Goal: Complete application form

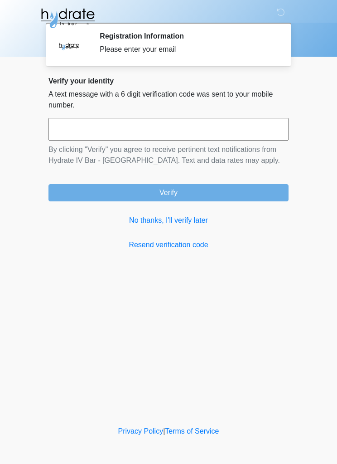
click at [154, 125] on input "text" at bounding box center [169, 129] width 240 height 23
type input "******"
click at [226, 190] on button "Verify" at bounding box center [169, 192] width 240 height 17
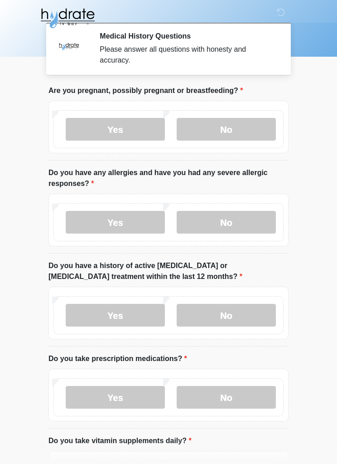
click at [228, 130] on label "No" at bounding box center [226, 129] width 99 height 23
click at [225, 222] on label "No" at bounding box center [226, 222] width 99 height 23
click at [230, 315] on label "No" at bounding box center [226, 315] width 99 height 23
click at [114, 393] on label "Yes" at bounding box center [115, 397] width 99 height 23
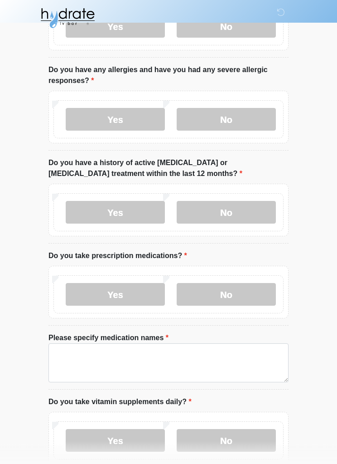
scroll to position [103, 0]
click at [83, 342] on label "Please specify medication names" at bounding box center [109, 337] width 120 height 11
click at [83, 343] on textarea "Please specify medication names" at bounding box center [169, 362] width 240 height 39
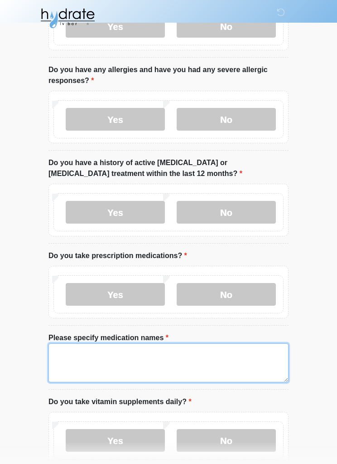
scroll to position [141, 0]
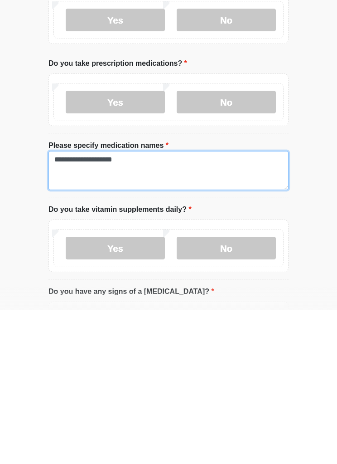
type textarea "**********"
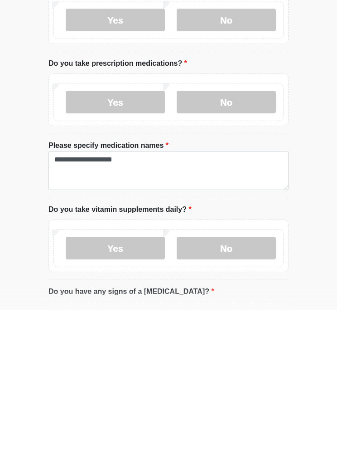
click at [220, 391] on label "No" at bounding box center [226, 402] width 99 height 23
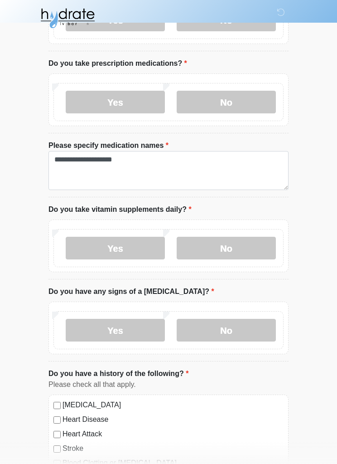
click at [224, 332] on label "No" at bounding box center [226, 330] width 99 height 23
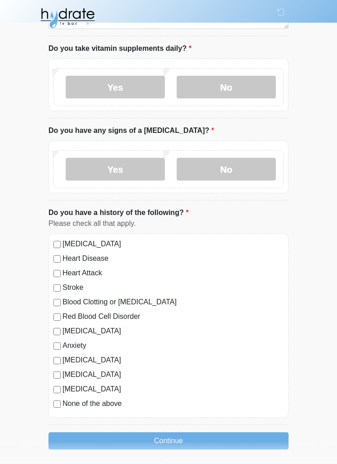
scroll to position [459, 0]
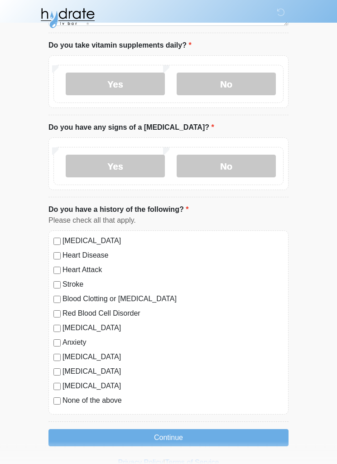
click at [82, 435] on button "Continue" at bounding box center [169, 437] width 240 height 17
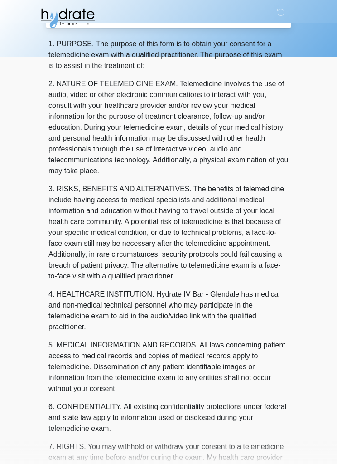
scroll to position [0, 0]
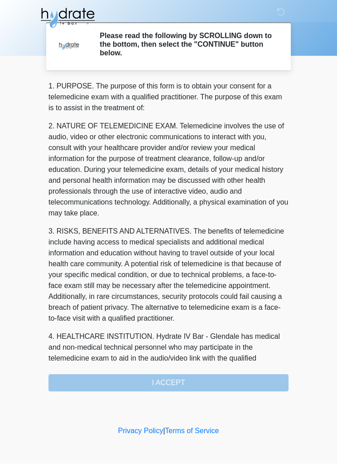
click at [226, 381] on div "1. PURPOSE. The purpose of this form is to obtain your consent for a telemedici…" at bounding box center [169, 236] width 240 height 311
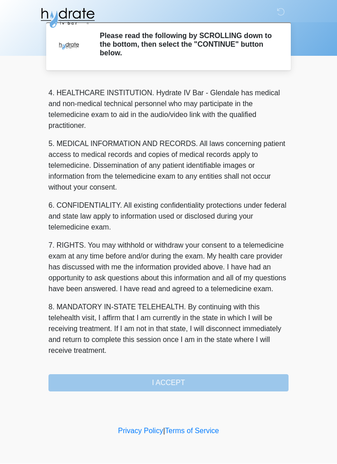
scroll to position [265, 0]
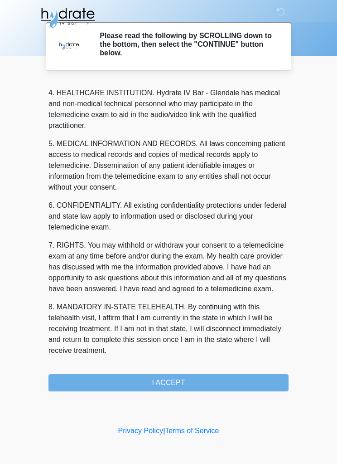
click at [78, 379] on button "I ACCEPT" at bounding box center [169, 382] width 240 height 17
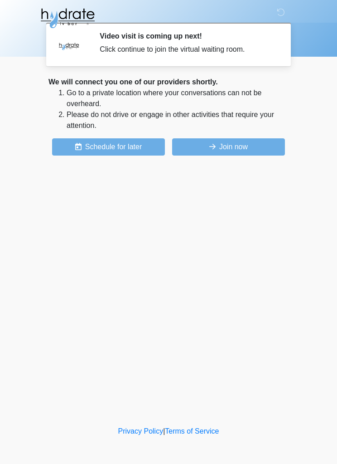
click at [239, 143] on button "Join now" at bounding box center [228, 146] width 113 height 17
